Goal: Transaction & Acquisition: Purchase product/service

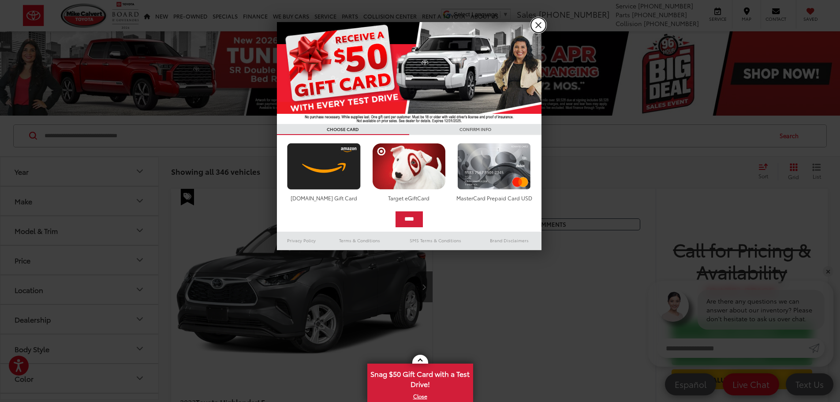
click at [538, 26] on link "X" at bounding box center [538, 25] width 15 height 15
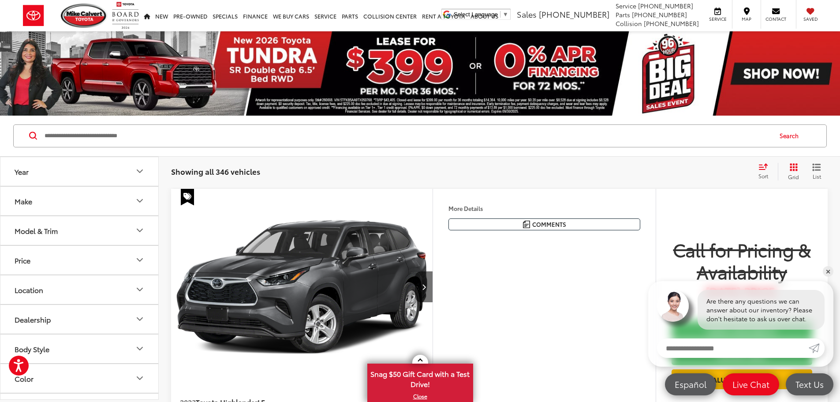
scroll to position [44, 0]
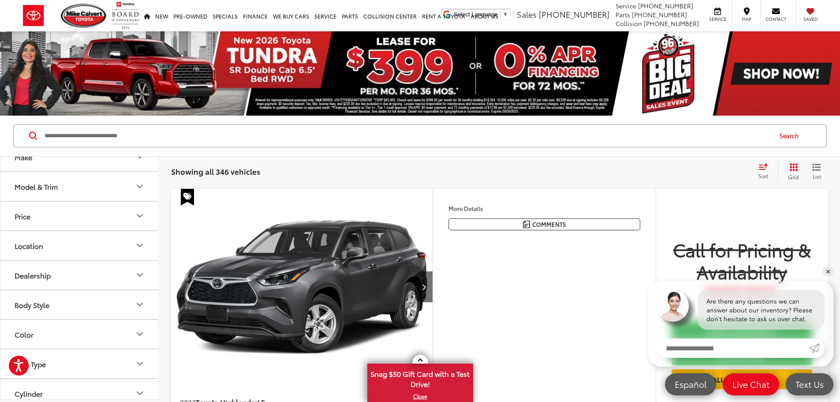
click at [138, 186] on icon "Model & Trim" at bounding box center [139, 186] width 5 height 3
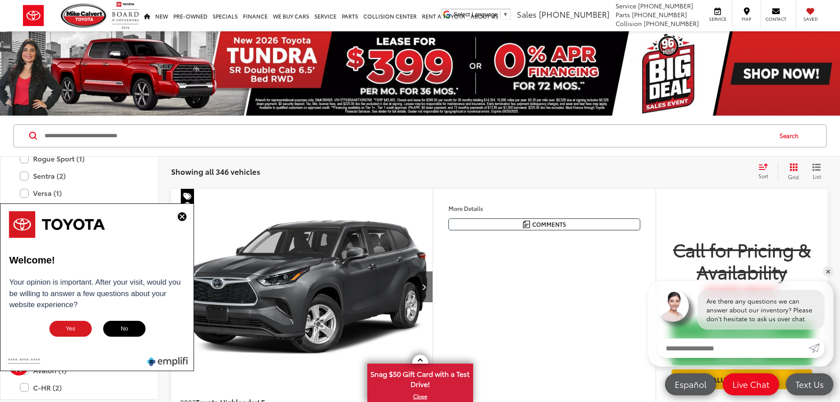
scroll to position [1543, 0]
click at [183, 217] on img at bounding box center [182, 216] width 9 height 9
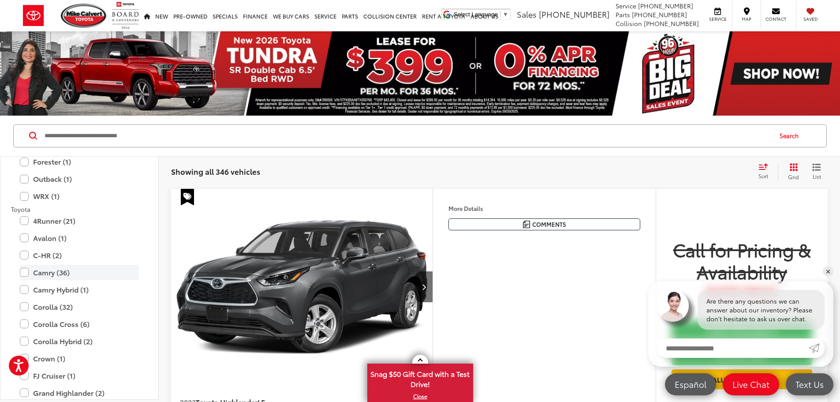
click at [24, 270] on label "Camry (36)" at bounding box center [79, 271] width 119 height 15
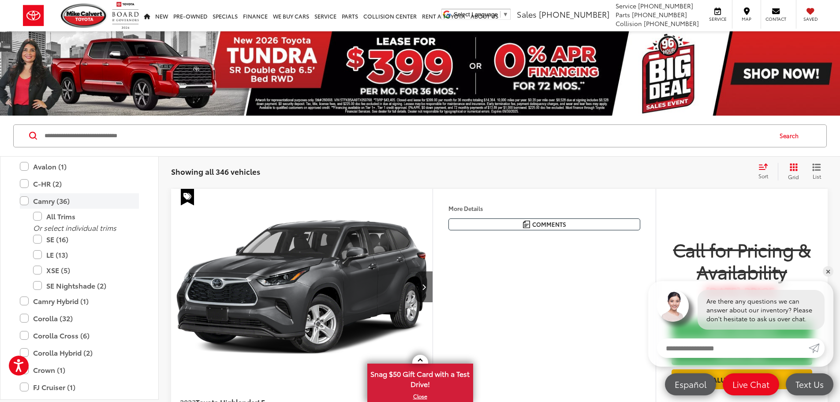
scroll to position [1631, 0]
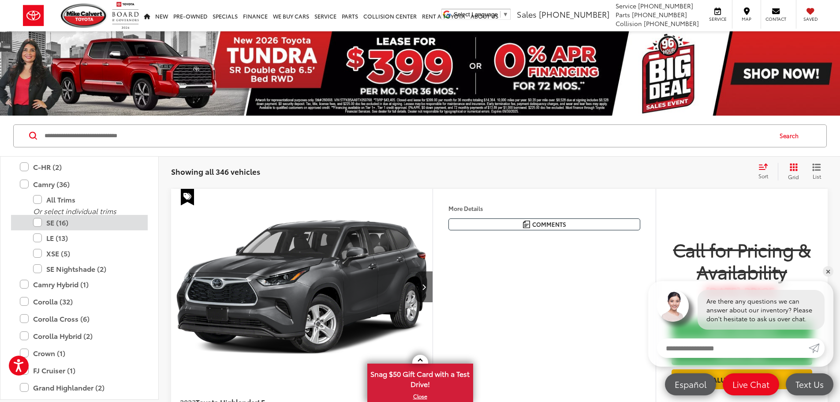
click at [39, 223] on label "SE (16)" at bounding box center [86, 222] width 106 height 15
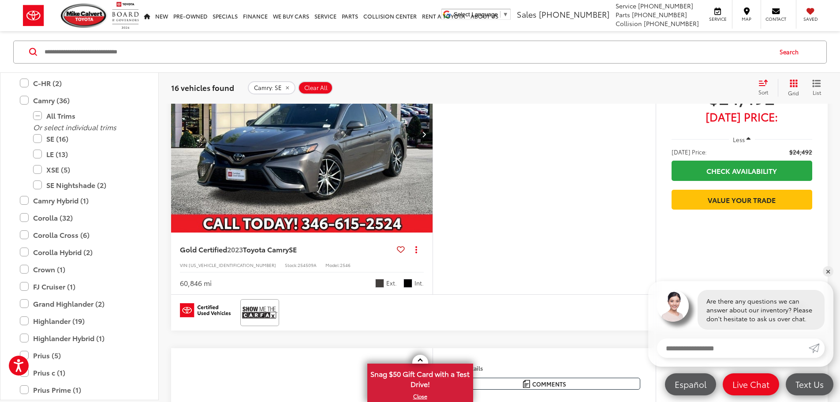
scroll to position [176, 0]
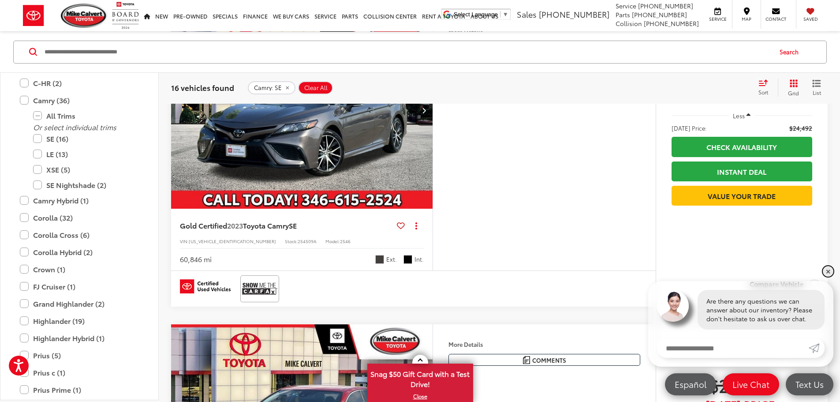
click at [826, 269] on link "✕" at bounding box center [828, 271] width 11 height 11
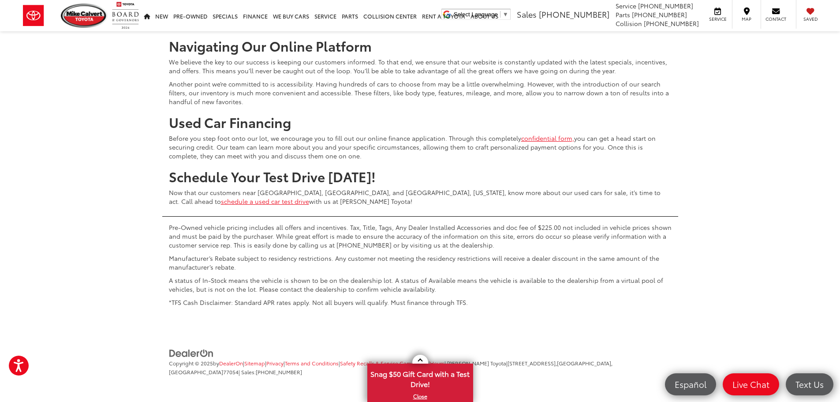
scroll to position [4364, 0]
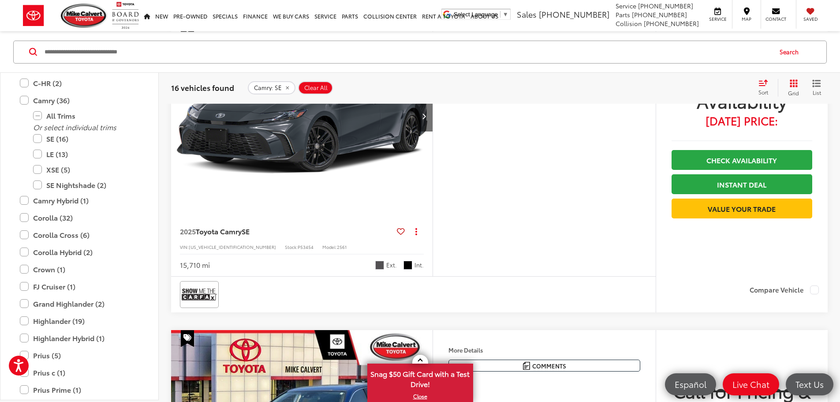
scroll to position [220, 0]
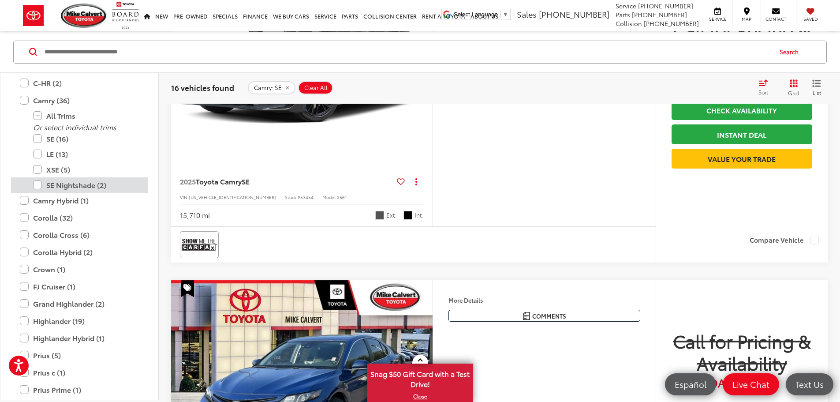
click at [38, 187] on label "SE Nightshade (2)" at bounding box center [86, 184] width 106 height 15
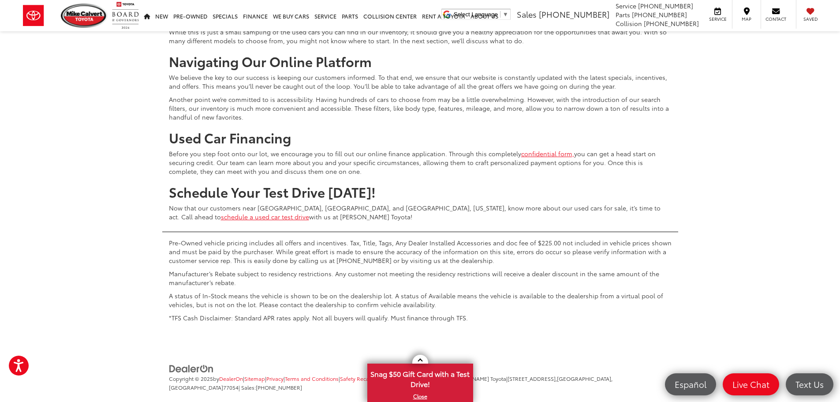
scroll to position [4184, 0]
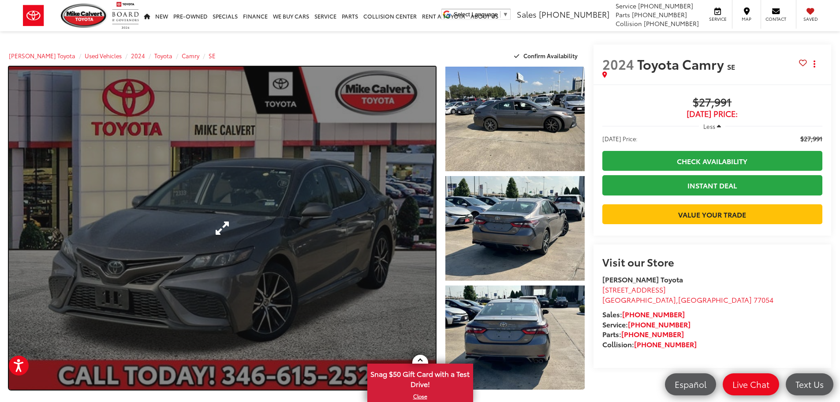
click at [271, 261] on link "Expand Photo 0" at bounding box center [222, 228] width 427 height 323
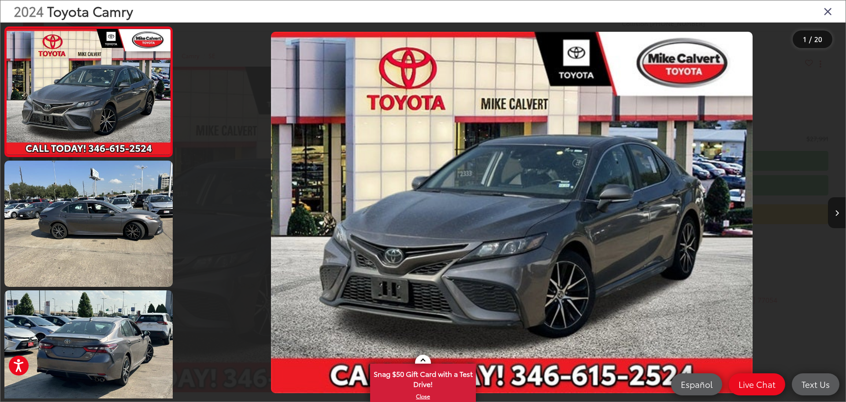
click at [834, 212] on button "Next image" at bounding box center [837, 212] width 18 height 31
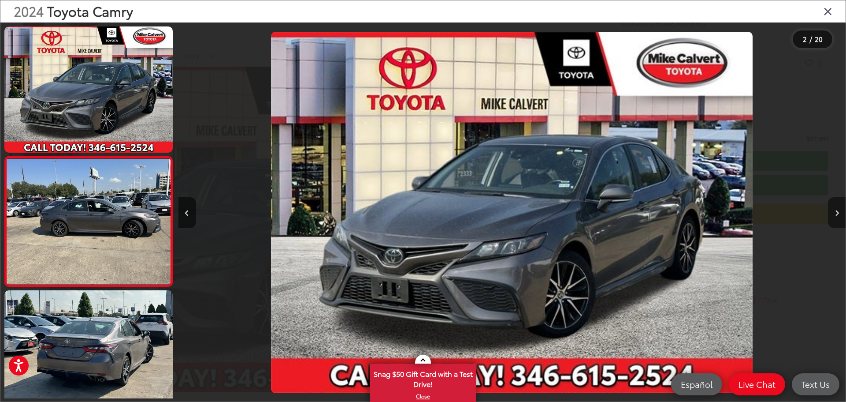
scroll to position [35, 0]
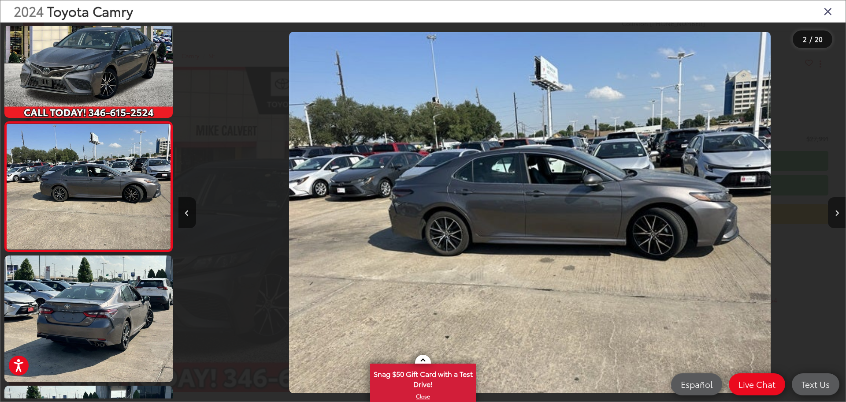
click at [834, 212] on button "Next image" at bounding box center [837, 212] width 18 height 31
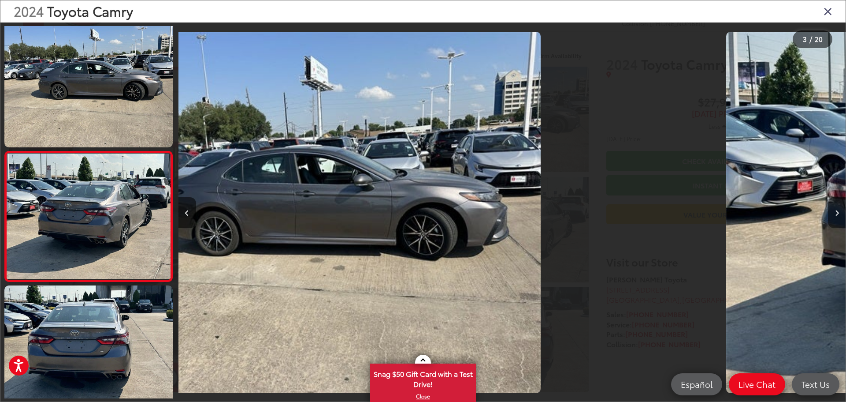
scroll to position [164, 0]
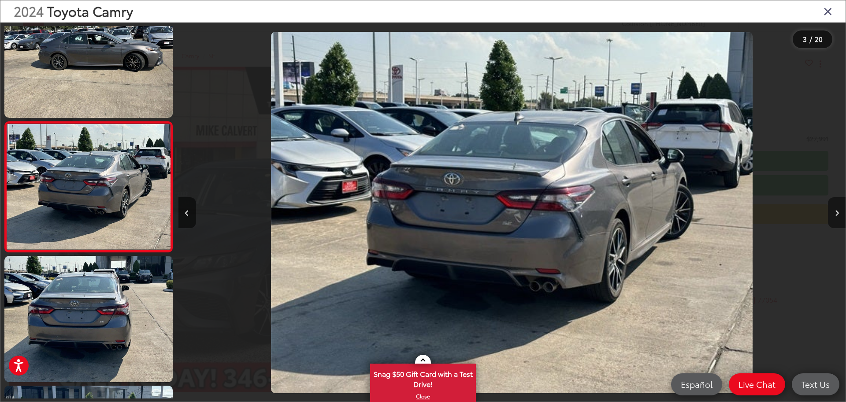
click at [834, 212] on button "Next image" at bounding box center [837, 212] width 18 height 31
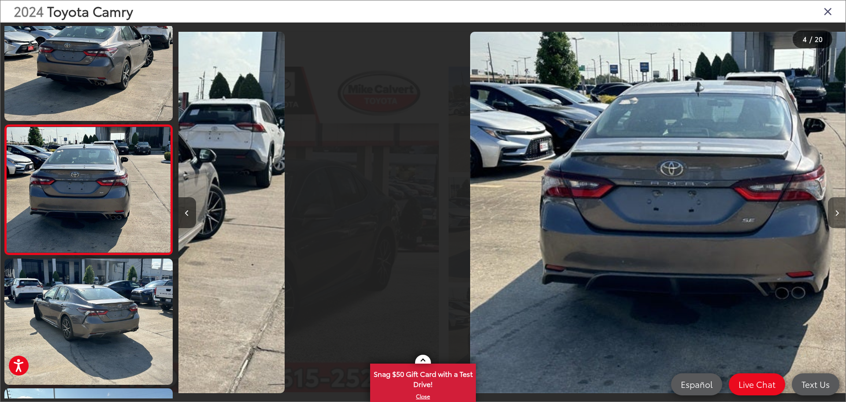
scroll to position [294, 0]
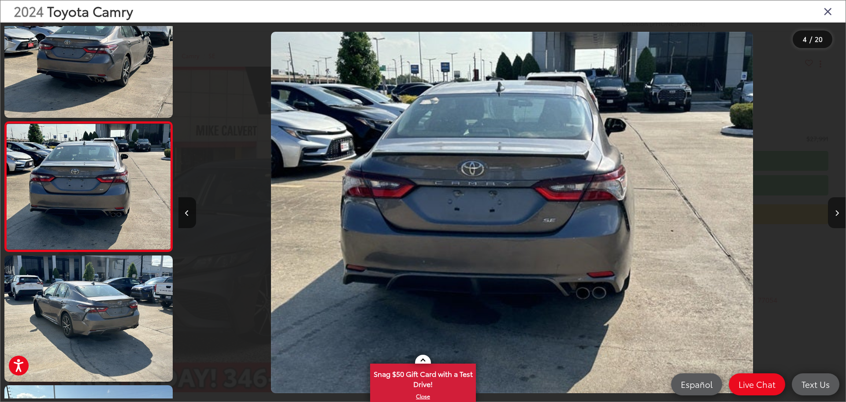
click at [834, 212] on button "Next image" at bounding box center [837, 212] width 18 height 31
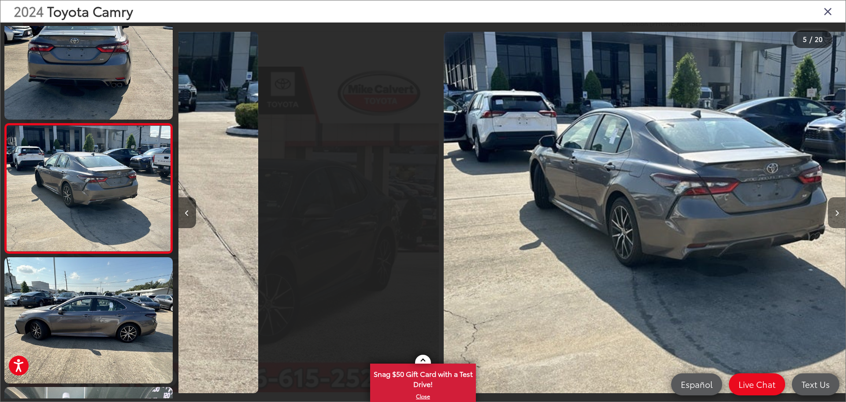
scroll to position [424, 0]
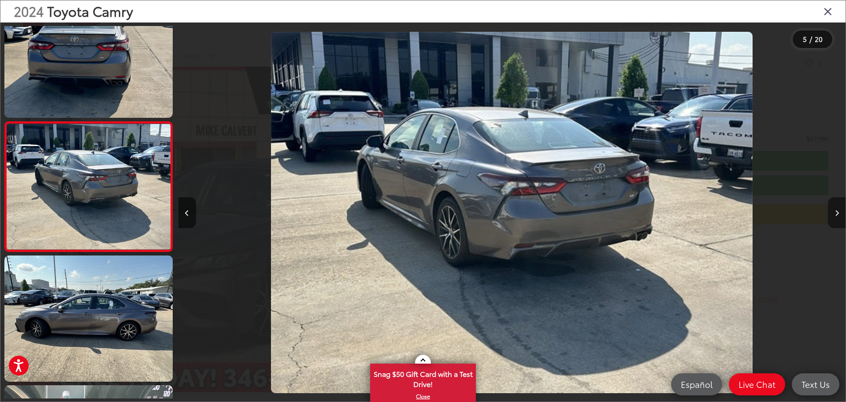
click at [834, 212] on button "Next image" at bounding box center [837, 212] width 18 height 31
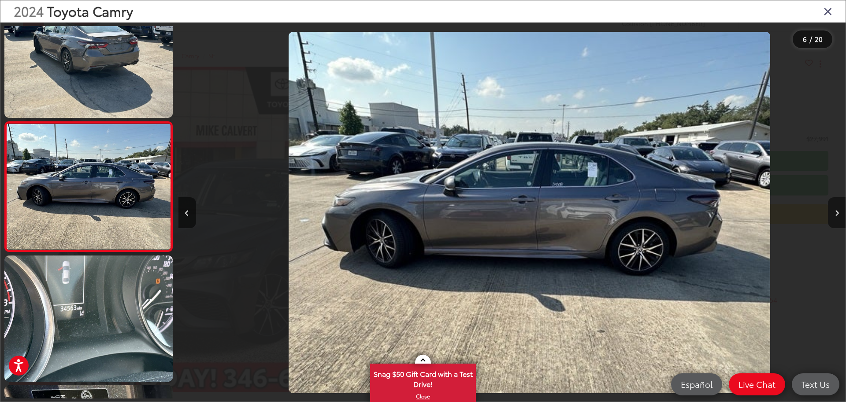
scroll to position [0, 3338]
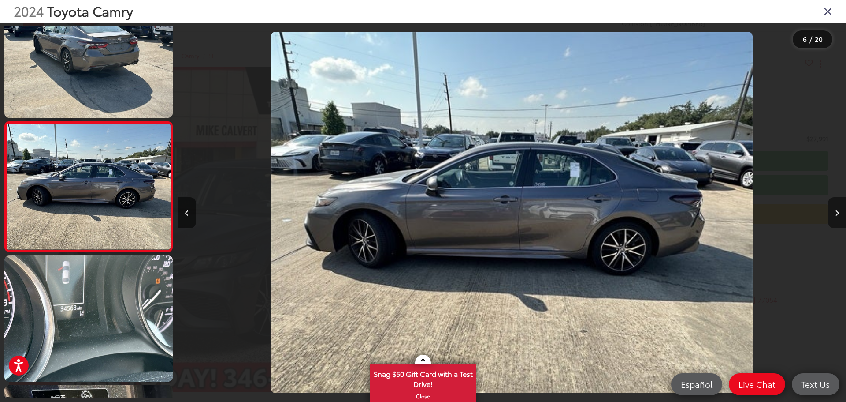
click at [834, 212] on button "Next image" at bounding box center [837, 212] width 18 height 31
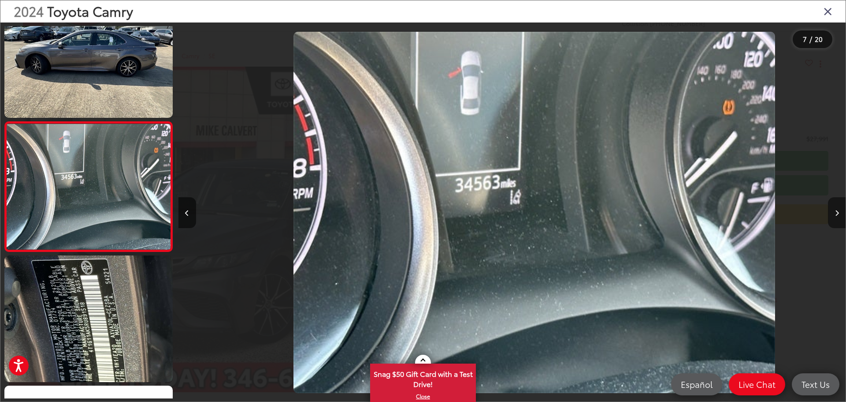
scroll to position [0, 4005]
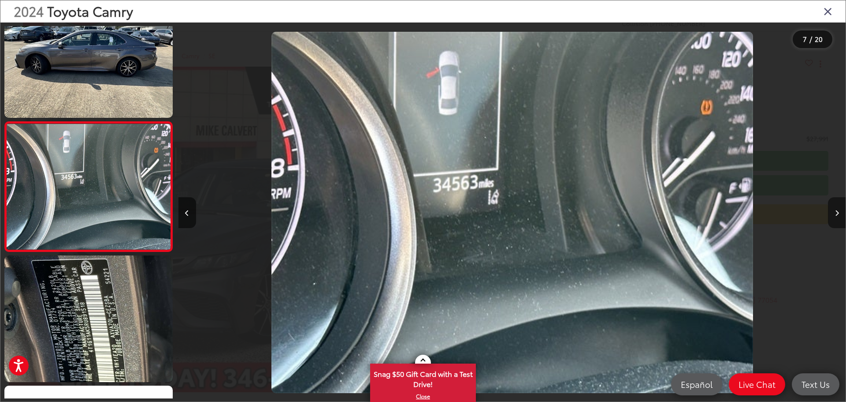
click at [834, 212] on button "Next image" at bounding box center [837, 212] width 18 height 31
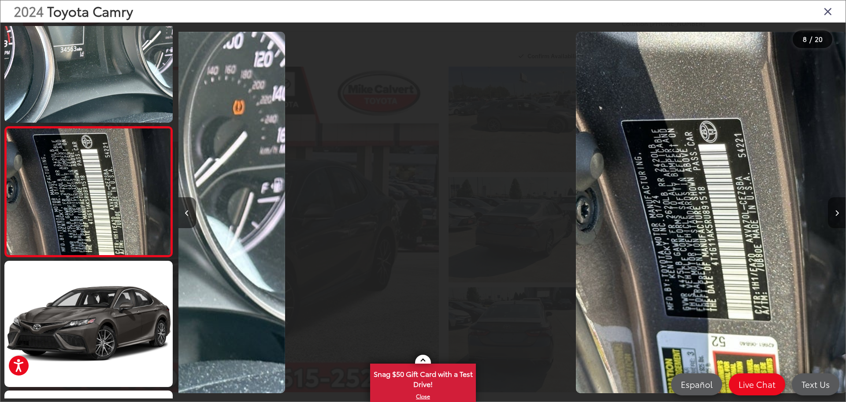
scroll to position [813, 0]
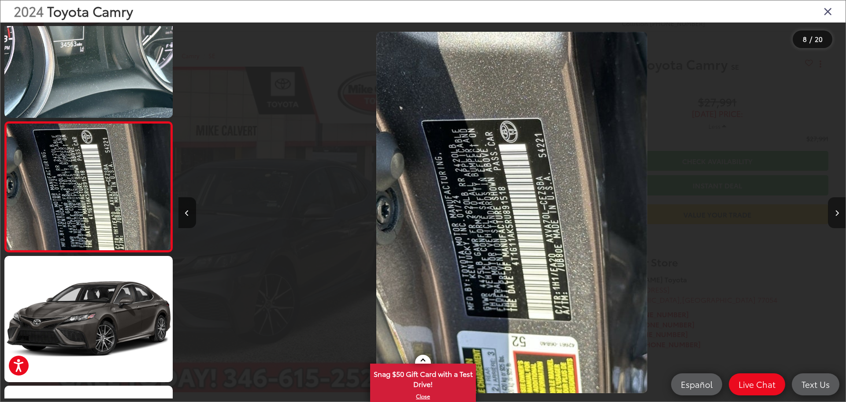
click at [834, 212] on button "Next image" at bounding box center [837, 212] width 18 height 31
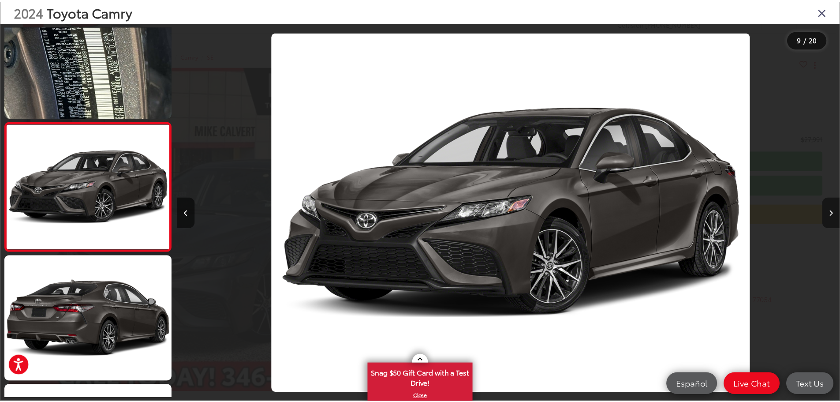
scroll to position [0, 5340]
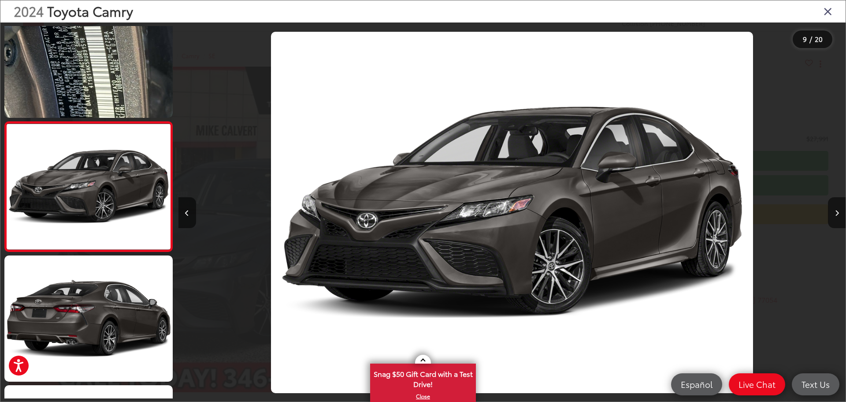
click at [829, 15] on icon "Close gallery" at bounding box center [828, 10] width 9 height 11
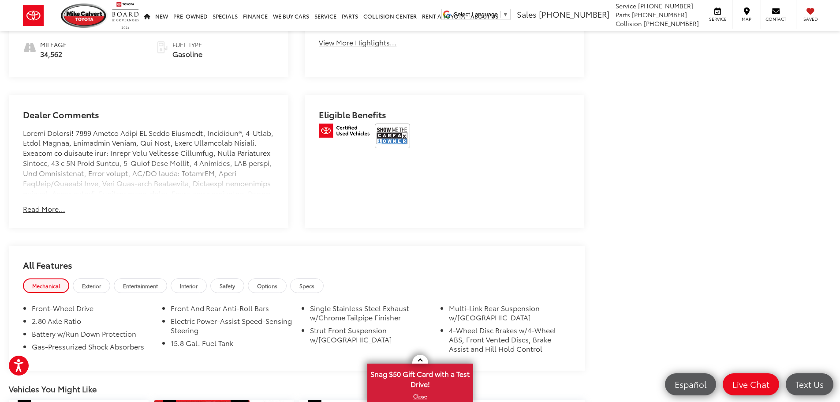
scroll to position [573, 0]
